Goal: Information Seeking & Learning: Learn about a topic

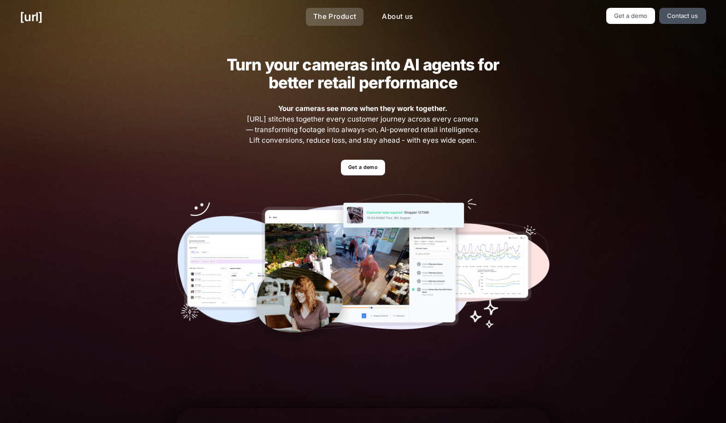
click at [338, 14] on link "The Product" at bounding box center [335, 17] width 58 height 18
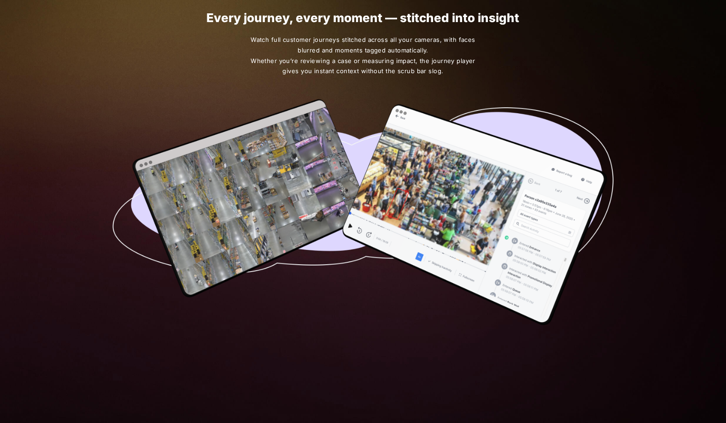
scroll to position [285, 0]
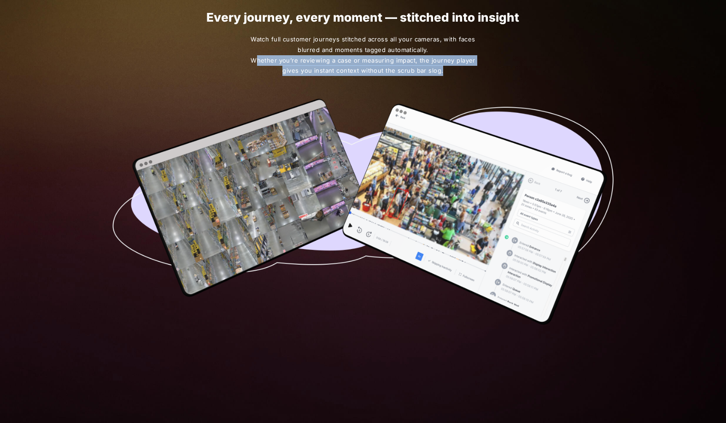
drag, startPoint x: 255, startPoint y: 58, endPoint x: 480, endPoint y: 76, distance: 226.3
click at [480, 76] on div "Every journey, every moment — stitched into insight Watch full customer journey…" at bounding box center [363, 168] width 551 height 390
click at [455, 70] on span "Watch full customer journeys stitched across all your cameras, with faces blurr…" at bounding box center [362, 55] width 229 height 42
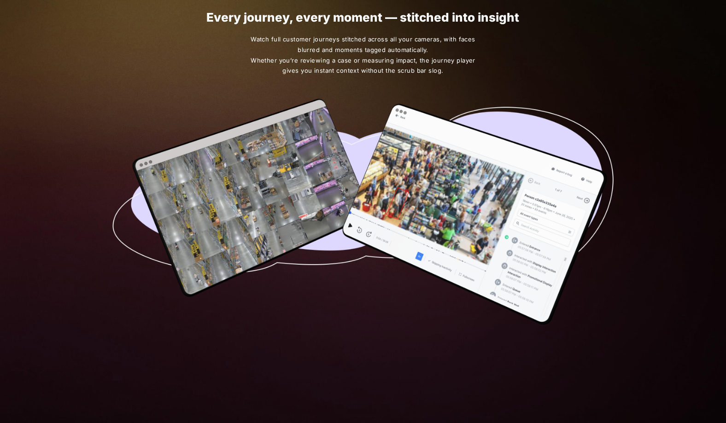
drag, startPoint x: 450, startPoint y: 70, endPoint x: 458, endPoint y: 54, distance: 16.9
click at [458, 54] on span "Watch full customer journeys stitched across all your cameras, with faces blurr…" at bounding box center [362, 55] width 229 height 42
click at [363, 79] on div "Every journey, every moment — stitched into insight Watch full customer journey…" at bounding box center [363, 168] width 551 height 390
drag, startPoint x: 241, startPoint y: 41, endPoint x: 466, endPoint y: 69, distance: 226.6
click at [466, 69] on div "Every journey, every moment — stitched into insight Watch full customer journey…" at bounding box center [363, 168] width 551 height 390
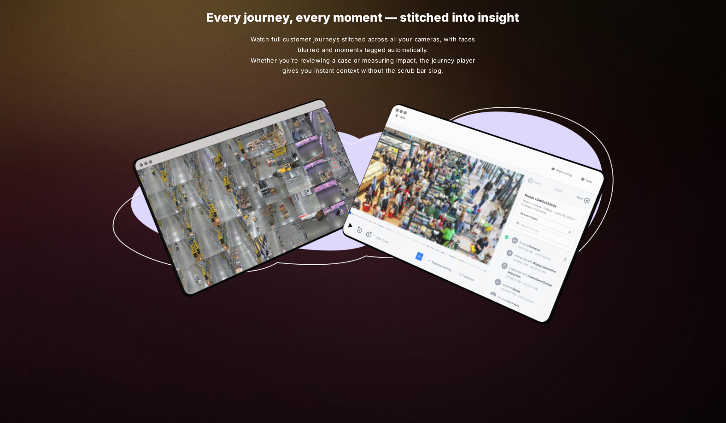
click at [466, 69] on span "Watch full customer journeys stitched across all your cameras, with faces blurr…" at bounding box center [362, 55] width 229 height 42
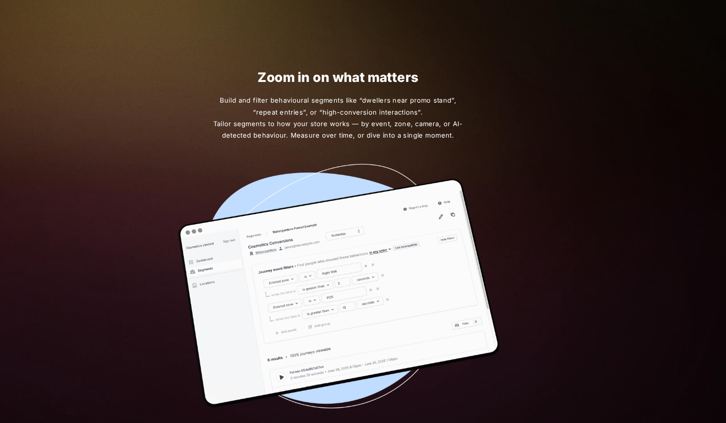
scroll to position [611, 0]
